Goal: Find specific page/section: Find specific page/section

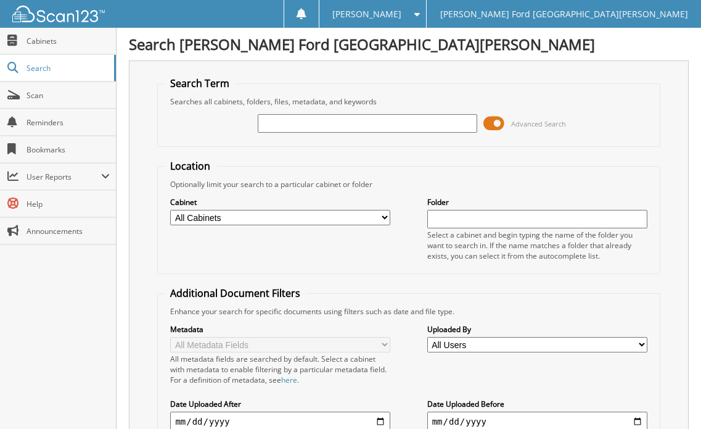
drag, startPoint x: 488, startPoint y: 126, endPoint x: 477, endPoint y: 126, distance: 11.1
click at [488, 126] on span at bounding box center [493, 123] width 21 height 18
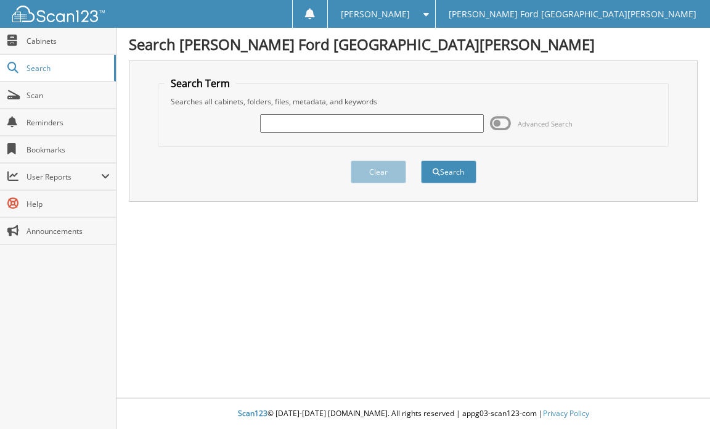
click at [360, 127] on input "text" at bounding box center [372, 123] width 224 height 18
type input "2555661"
click at [456, 171] on button "Search" at bounding box center [448, 171] width 55 height 23
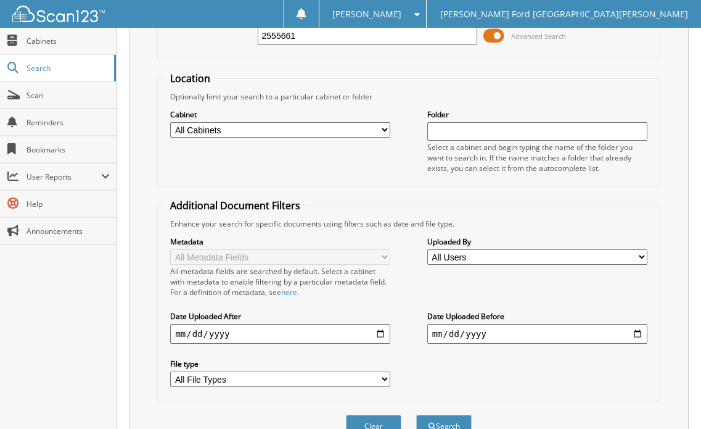
scroll to position [330, 0]
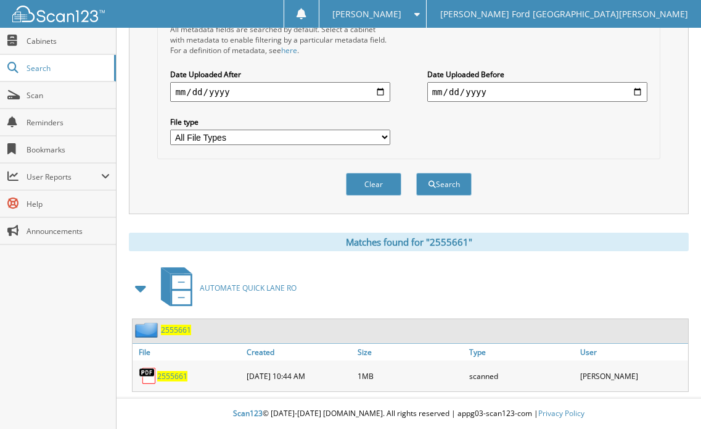
click at [173, 372] on span "2555661" at bounding box center [172, 376] width 30 height 10
